Goal: Find specific page/section

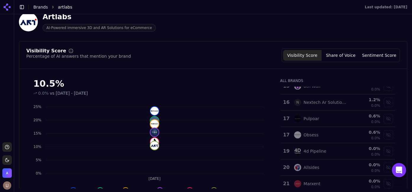
scroll to position [238, 0]
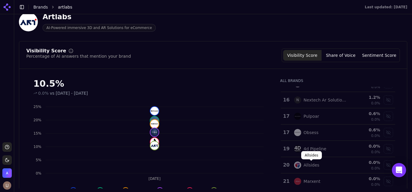
click at [308, 165] on div "Allsides" at bounding box center [311, 165] width 16 height 6
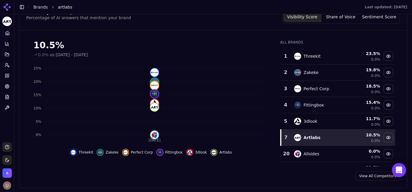
scroll to position [31, 0]
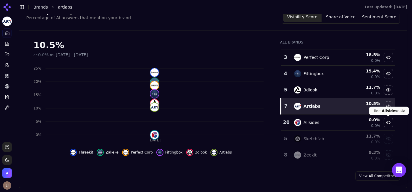
click at [388, 123] on div "Hide allsides data" at bounding box center [387, 122] width 9 height 9
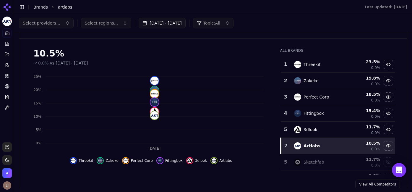
scroll to position [42, 0]
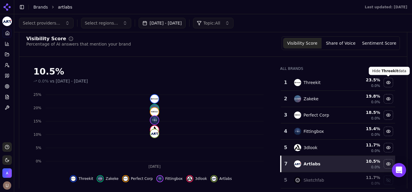
click at [388, 84] on div "Hide threekit data" at bounding box center [387, 82] width 9 height 9
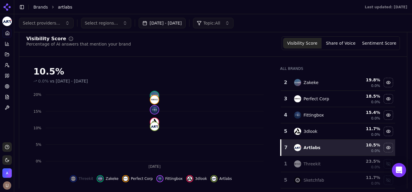
click at [388, 84] on div "Hide zakeke data" at bounding box center [387, 82] width 9 height 9
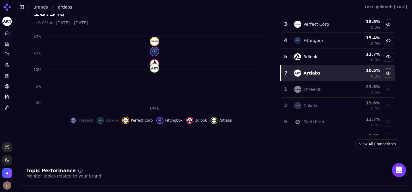
scroll to position [119, 0]
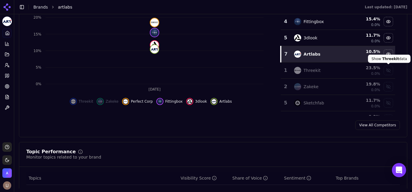
click at [390, 70] on div "Show threekit data" at bounding box center [387, 70] width 9 height 9
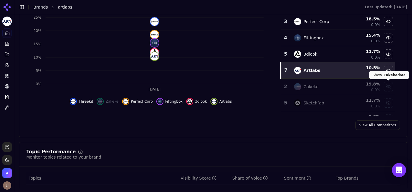
click at [390, 87] on div "Show zakeke data" at bounding box center [387, 86] width 9 height 9
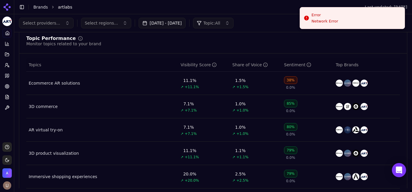
scroll to position [230, 0]
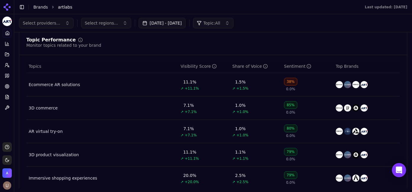
click at [243, 83] on div "1.5%" at bounding box center [240, 82] width 11 height 6
click at [244, 93] on td "1.5% ↗ +1.5%" at bounding box center [256, 84] width 52 height 23
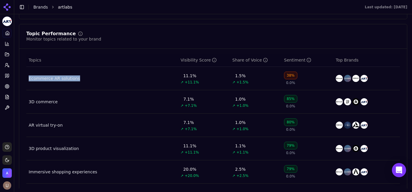
scroll to position [238, 0]
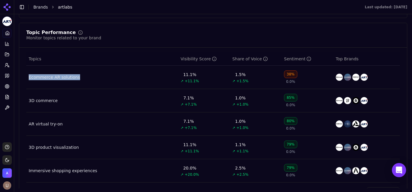
click at [54, 126] on div "AR virtual try-on" at bounding box center [46, 124] width 34 height 6
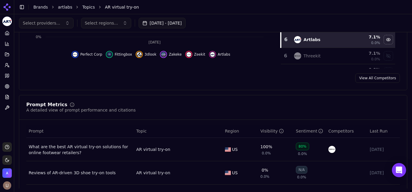
scroll to position [39, 0]
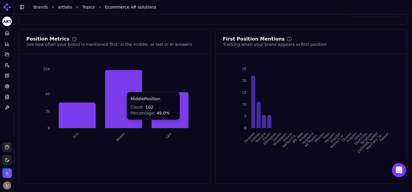
scroll to position [591, 0]
